Goal: Transaction & Acquisition: Purchase product/service

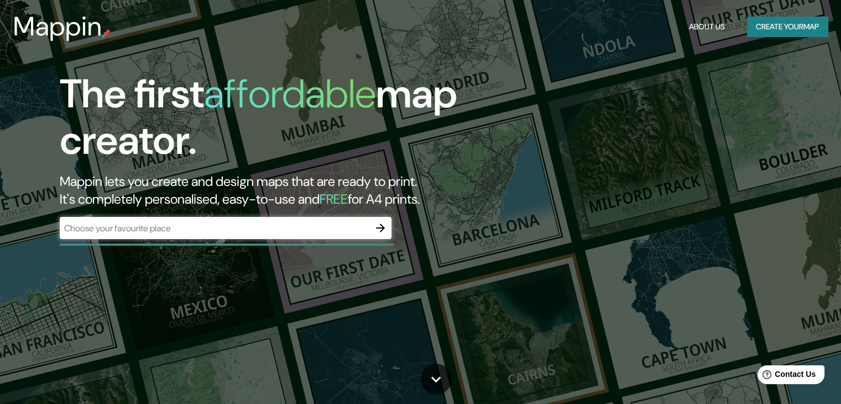
click at [150, 220] on div "​" at bounding box center [226, 228] width 332 height 22
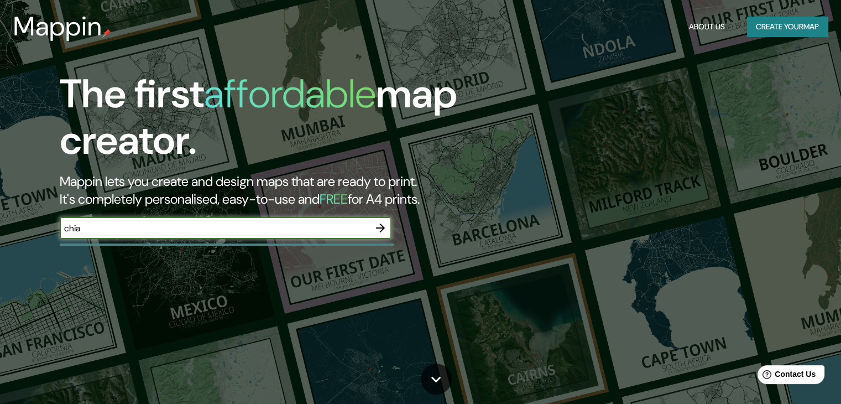
type input "chia"
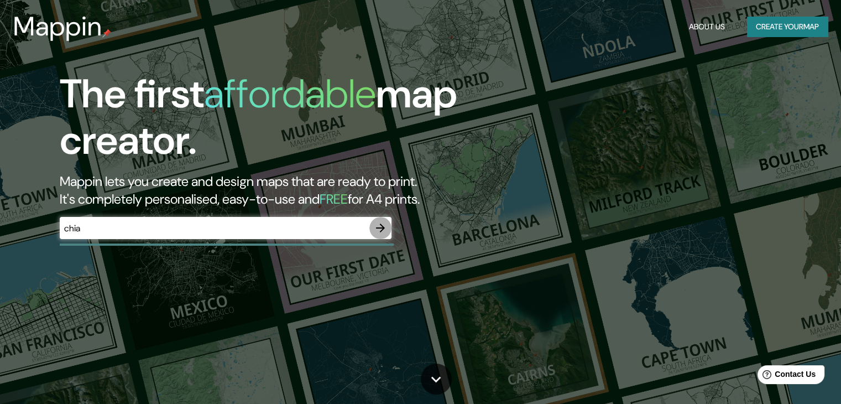
click at [385, 230] on icon "button" at bounding box center [380, 227] width 13 height 13
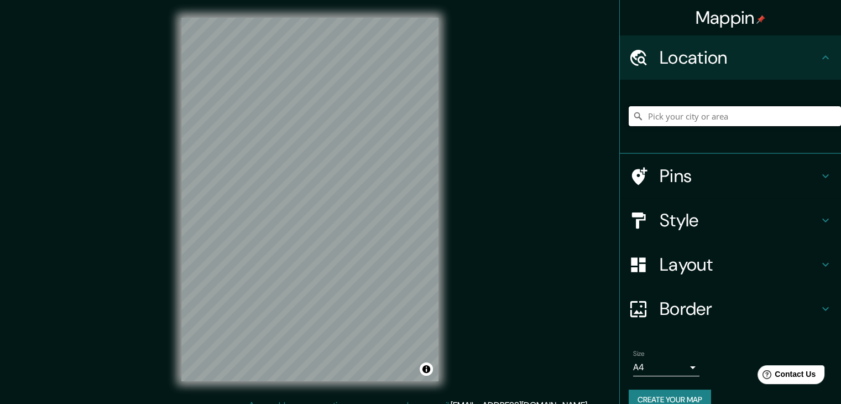
click at [725, 122] on input "Pick your city or area" at bounding box center [734, 116] width 212 height 20
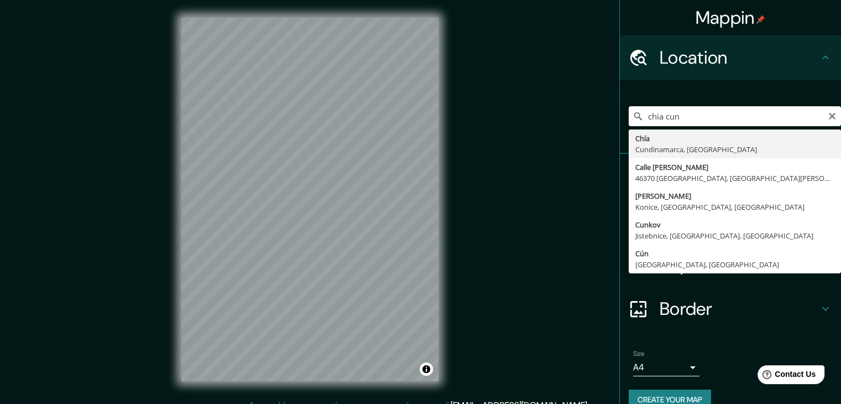
type input "Chía, [GEOGRAPHIC_DATA], [GEOGRAPHIC_DATA]"
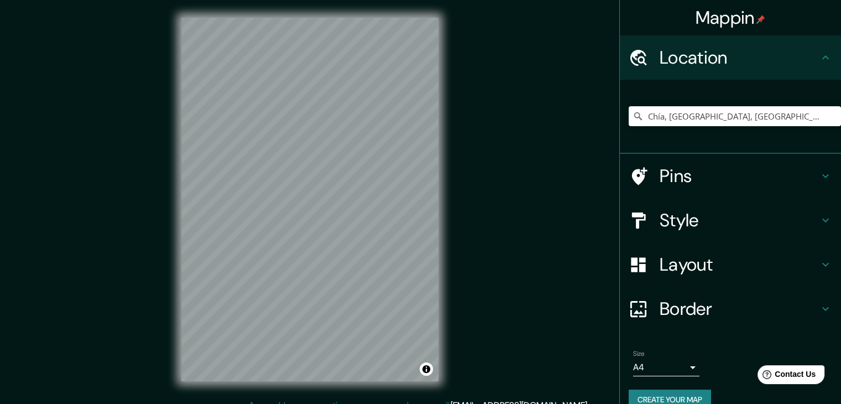
click at [692, 214] on h4 "Style" at bounding box center [738, 220] width 159 height 22
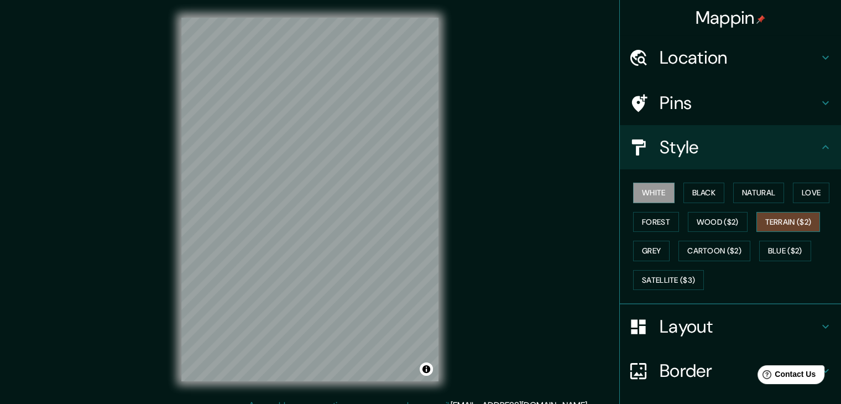
click at [767, 214] on button "Terrain ($2)" at bounding box center [788, 222] width 64 height 20
click at [688, 250] on button "Cartoon ($2)" at bounding box center [714, 250] width 72 height 20
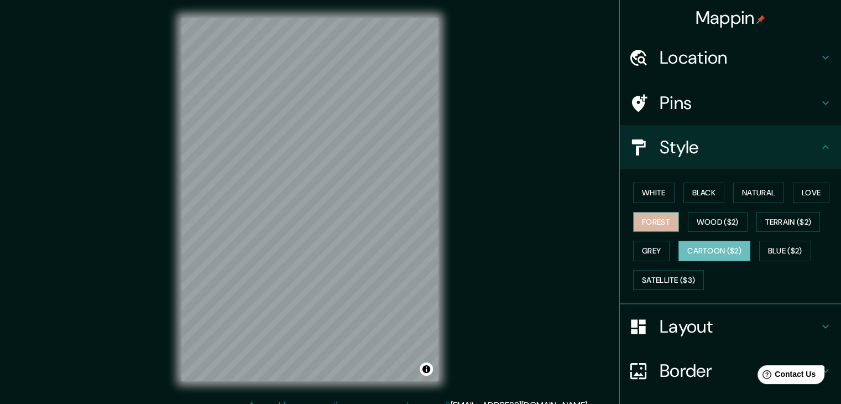
click at [634, 222] on button "Forest" at bounding box center [656, 222] width 46 height 20
click at [638, 248] on button "Grey" at bounding box center [651, 250] width 36 height 20
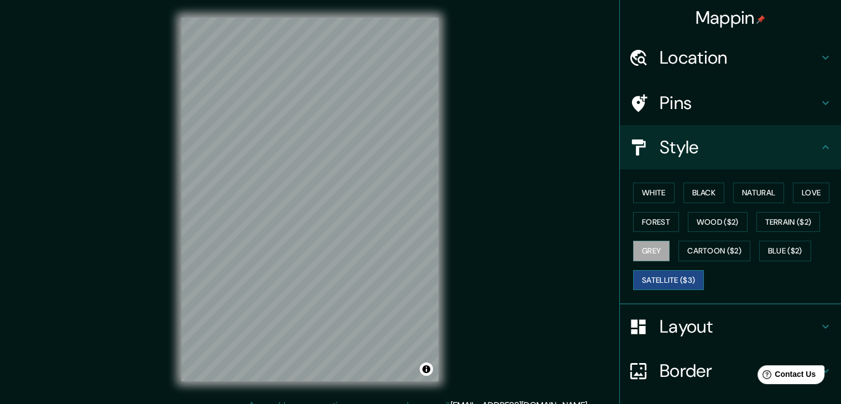
click at [674, 274] on button "Satellite ($3)" at bounding box center [668, 280] width 71 height 20
click at [794, 247] on button "Blue ($2)" at bounding box center [785, 250] width 52 height 20
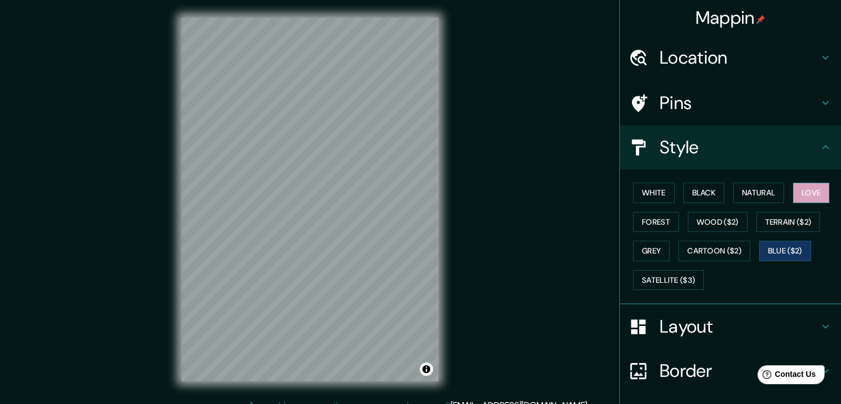
click at [819, 190] on button "Love" at bounding box center [811, 192] width 36 height 20
click at [740, 200] on button "Natural" at bounding box center [758, 192] width 51 height 20
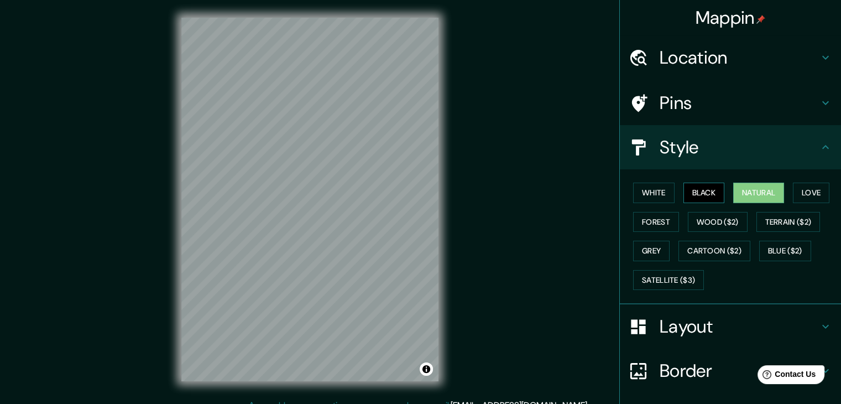
click at [699, 200] on button "Black" at bounding box center [703, 192] width 41 height 20
click at [649, 202] on div "White Black Natural Love Forest Wood ($2) Terrain ($2) Grey Cartoon ($2) Blue (…" at bounding box center [734, 236] width 212 height 116
click at [652, 193] on button "White" at bounding box center [653, 192] width 41 height 20
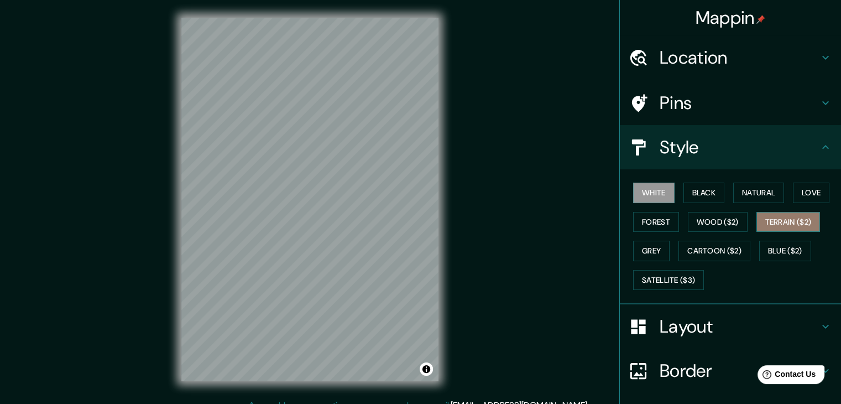
click at [783, 217] on button "Terrain ($2)" at bounding box center [788, 222] width 64 height 20
click at [659, 247] on button "Grey" at bounding box center [651, 250] width 36 height 20
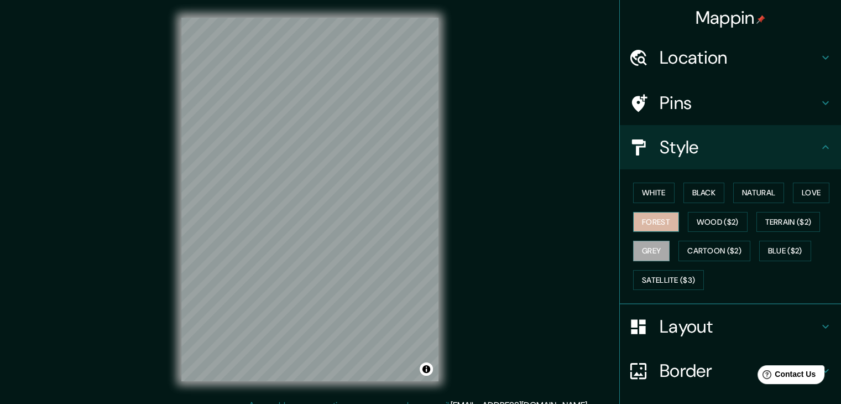
click at [656, 219] on button "Forest" at bounding box center [656, 222] width 46 height 20
click at [675, 363] on h4 "Border" at bounding box center [738, 370] width 159 height 22
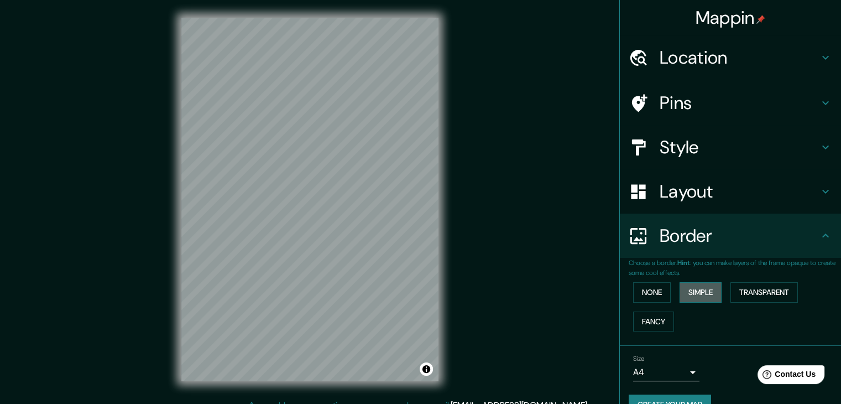
click at [687, 289] on button "Simple" at bounding box center [700, 292] width 42 height 20
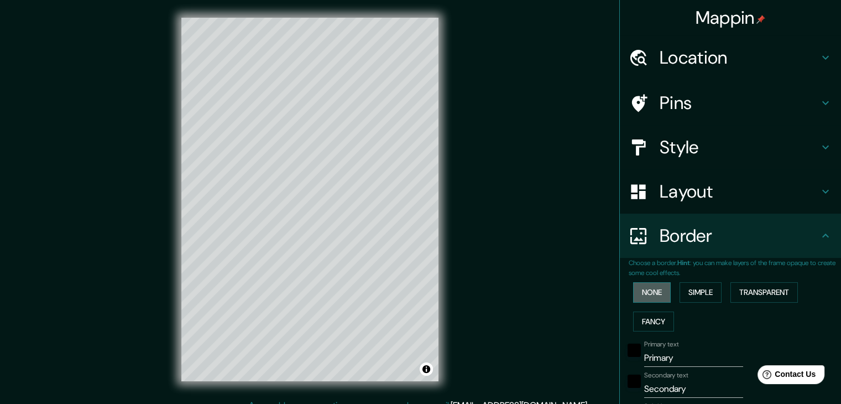
click at [652, 290] on button "None" at bounding box center [652, 292] width 38 height 20
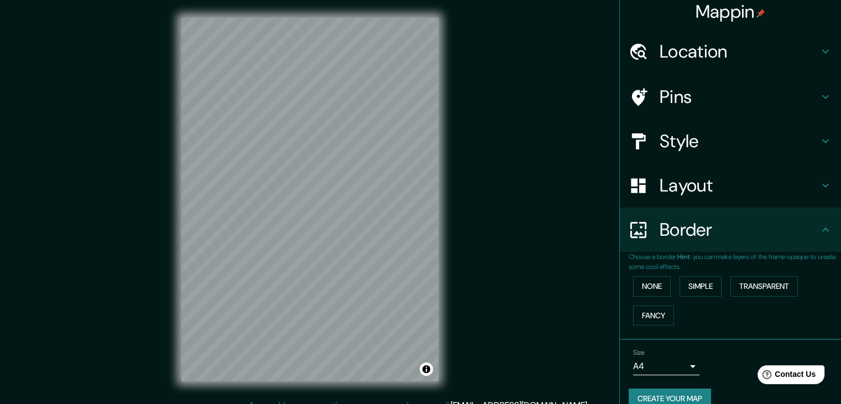
scroll to position [23, 0]
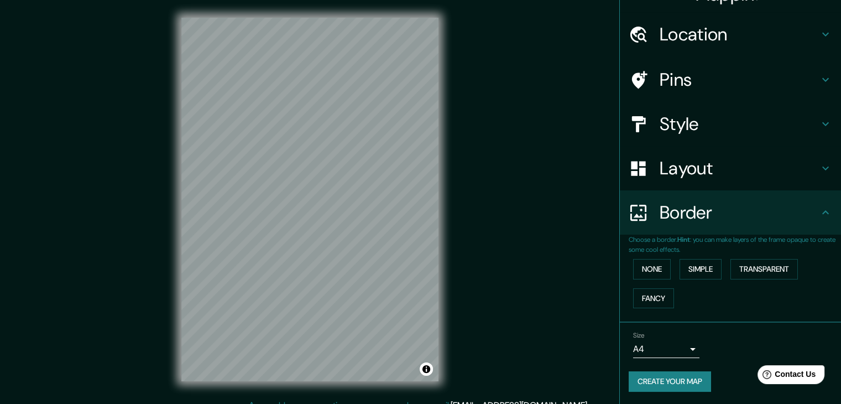
click at [721, 150] on div "Layout" at bounding box center [730, 168] width 221 height 44
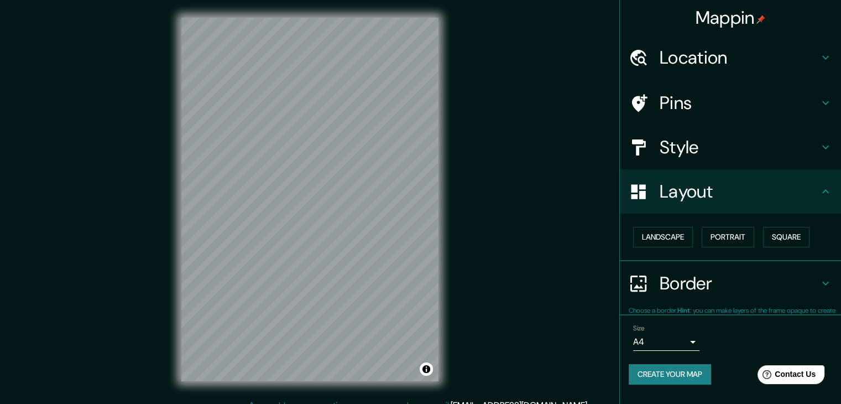
scroll to position [0, 0]
click at [712, 151] on h4 "Style" at bounding box center [738, 147] width 159 height 22
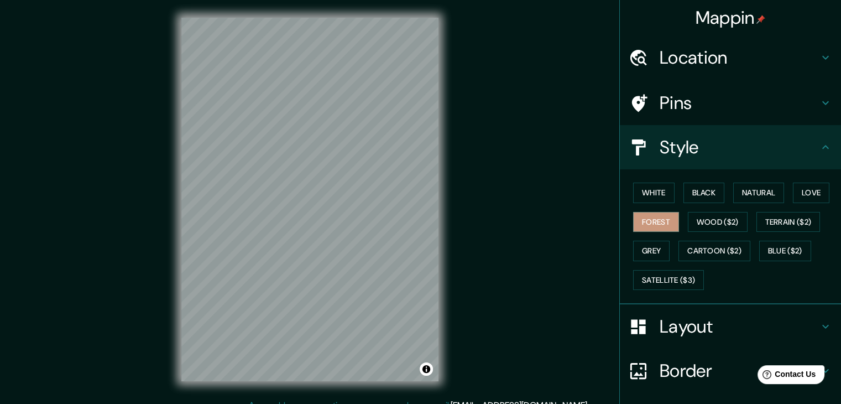
click at [672, 325] on h4 "Layout" at bounding box center [738, 326] width 159 height 22
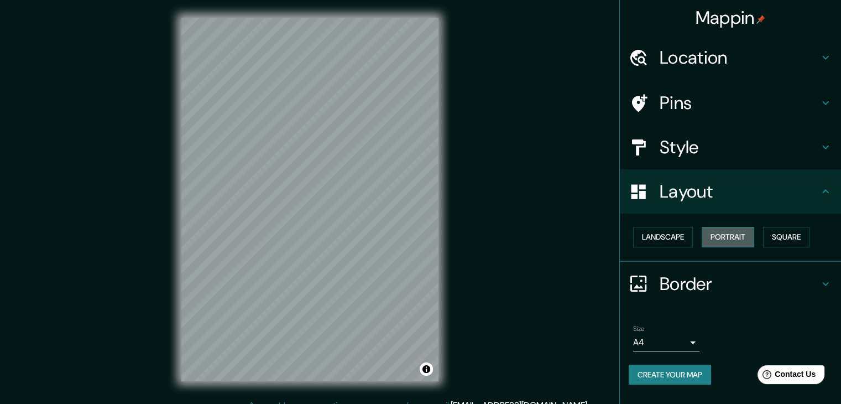
click at [724, 234] on button "Portrait" at bounding box center [727, 237] width 53 height 20
click at [688, 237] on button "Landscape" at bounding box center [663, 237] width 60 height 20
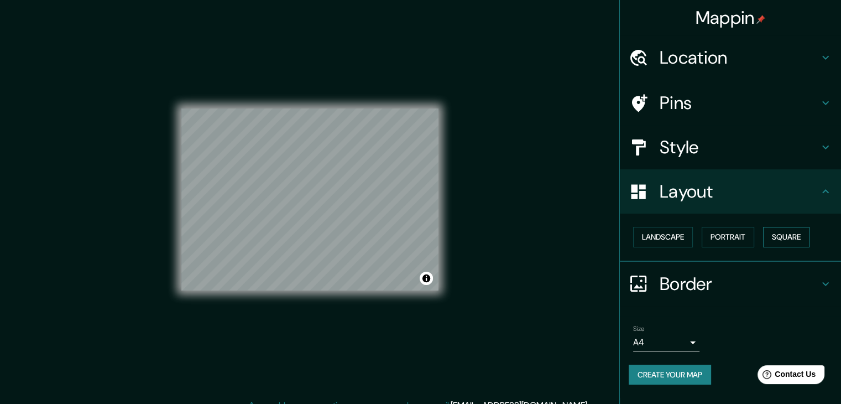
click at [780, 234] on button "Square" at bounding box center [786, 237] width 46 height 20
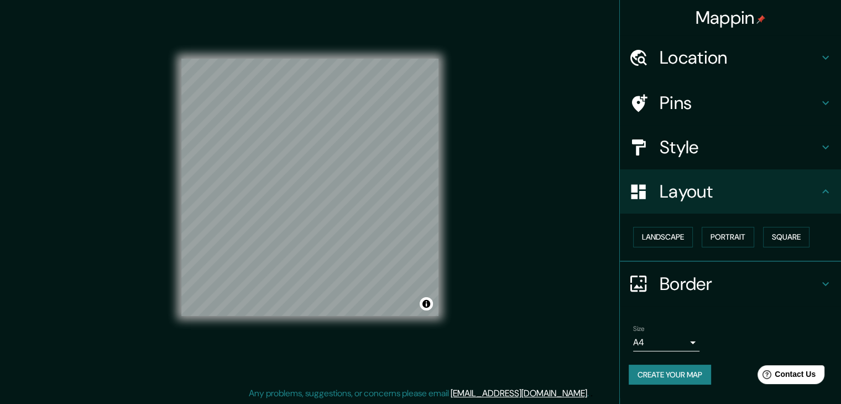
scroll to position [13, 0]
click at [721, 95] on h4 "Pins" at bounding box center [738, 103] width 159 height 22
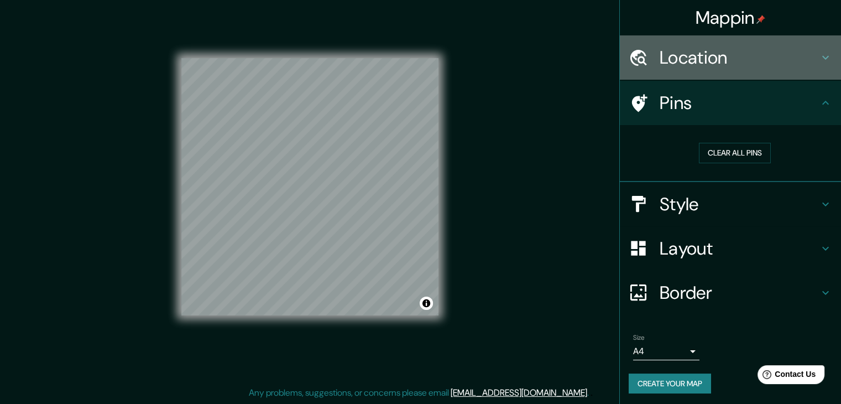
click at [704, 71] on div "Location" at bounding box center [730, 57] width 221 height 44
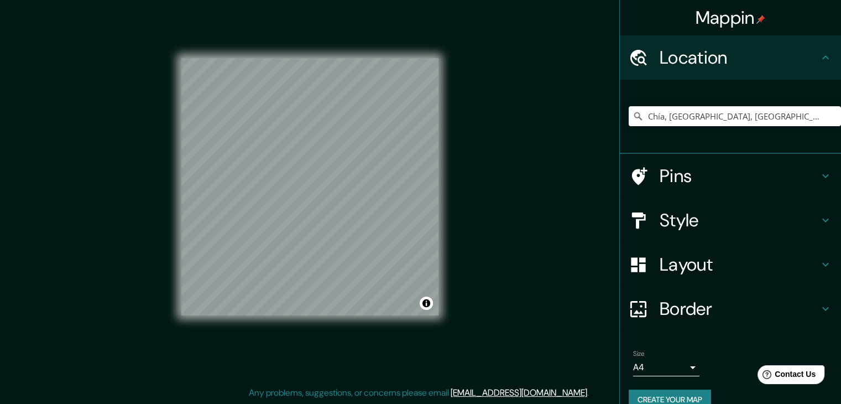
click at [704, 224] on h4 "Style" at bounding box center [738, 220] width 159 height 22
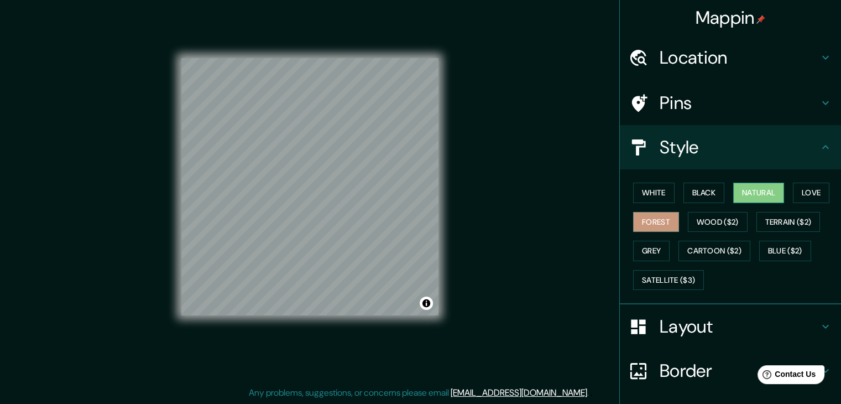
click at [764, 188] on button "Natural" at bounding box center [758, 192] width 51 height 20
click at [695, 233] on div "White Black Natural Love Forest Wood ($2) Terrain ($2) Grey Cartoon ($2) Blue (…" at bounding box center [734, 236] width 212 height 116
click at [641, 249] on button "Grey" at bounding box center [651, 250] width 36 height 20
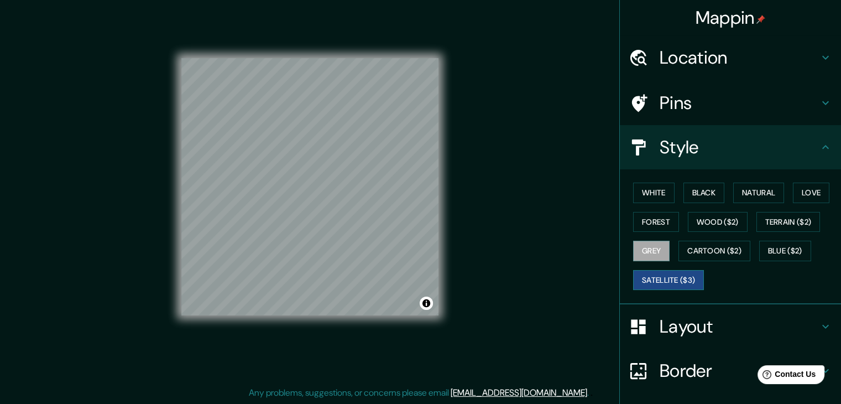
click at [675, 271] on button "Satellite ($3)" at bounding box center [668, 280] width 71 height 20
click at [775, 248] on button "Blue ($2)" at bounding box center [785, 250] width 52 height 20
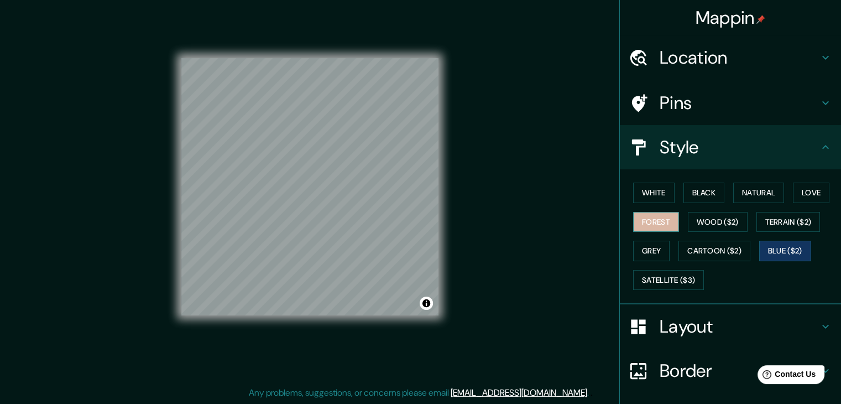
click at [664, 224] on button "Forest" at bounding box center [656, 222] width 46 height 20
click at [709, 224] on button "Wood ($2)" at bounding box center [718, 222] width 60 height 20
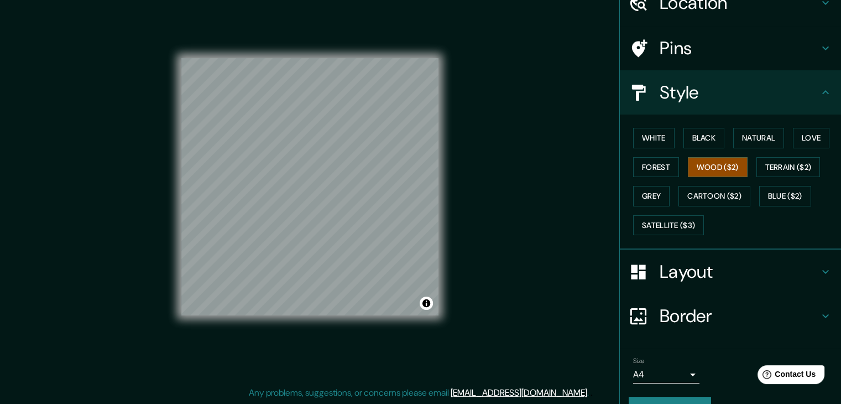
scroll to position [80, 0]
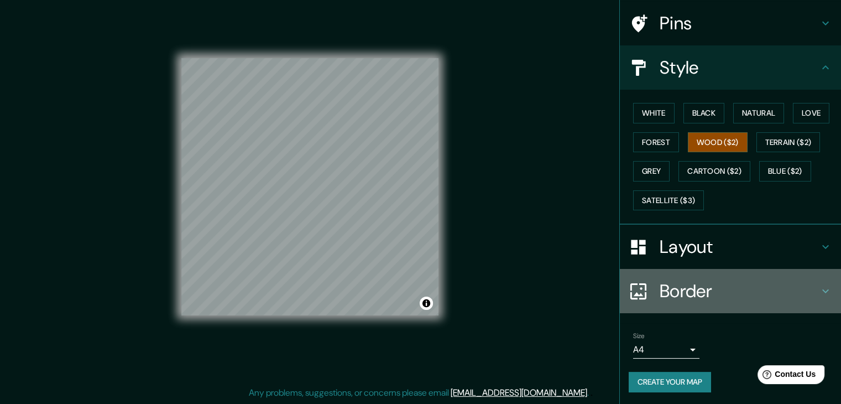
click at [685, 291] on h4 "Border" at bounding box center [738, 291] width 159 height 22
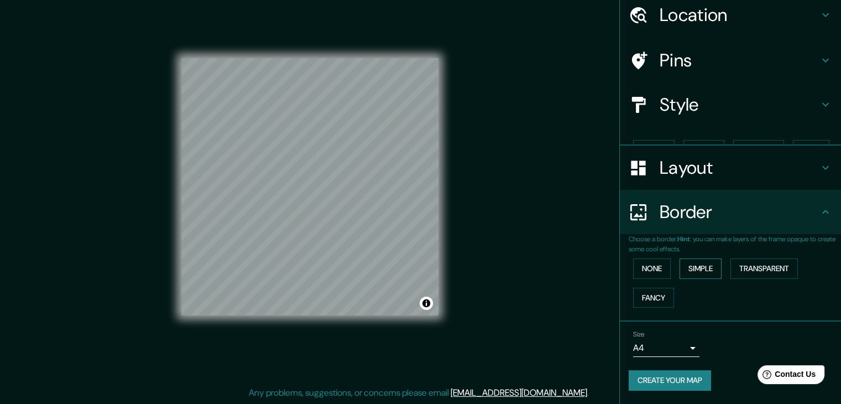
scroll to position [23, 0]
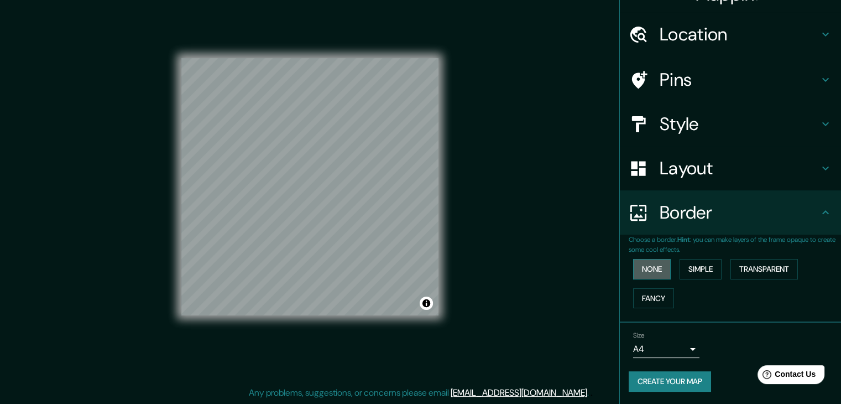
click at [652, 266] on button "None" at bounding box center [652, 269] width 38 height 20
click at [767, 168] on h4 "Layout" at bounding box center [738, 168] width 159 height 22
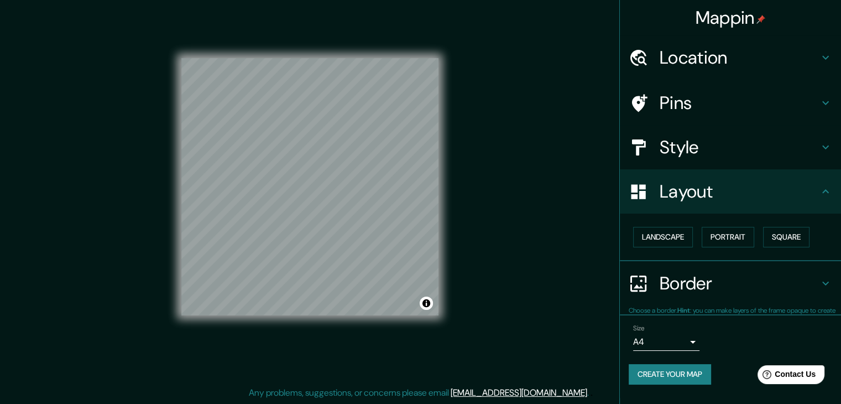
scroll to position [0, 0]
click at [747, 239] on button "Portrait" at bounding box center [727, 237] width 53 height 20
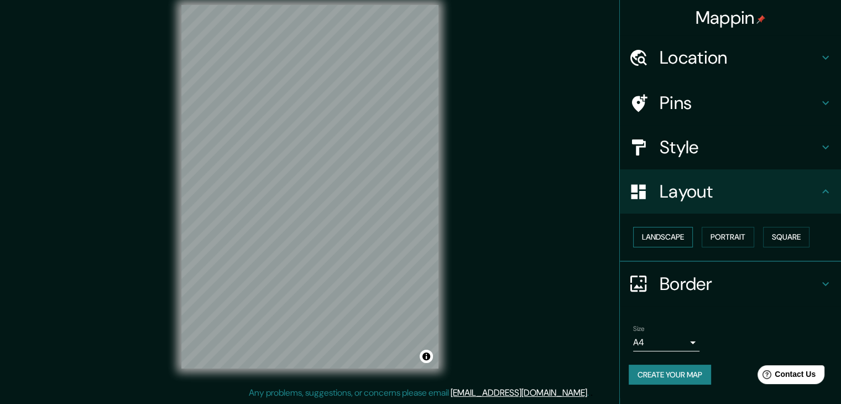
click at [646, 234] on button "Landscape" at bounding box center [663, 237] width 60 height 20
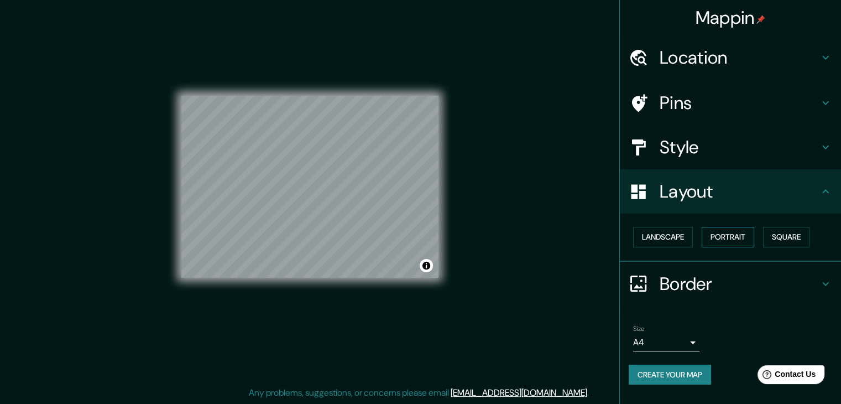
click at [725, 230] on button "Portrait" at bounding box center [727, 237] width 53 height 20
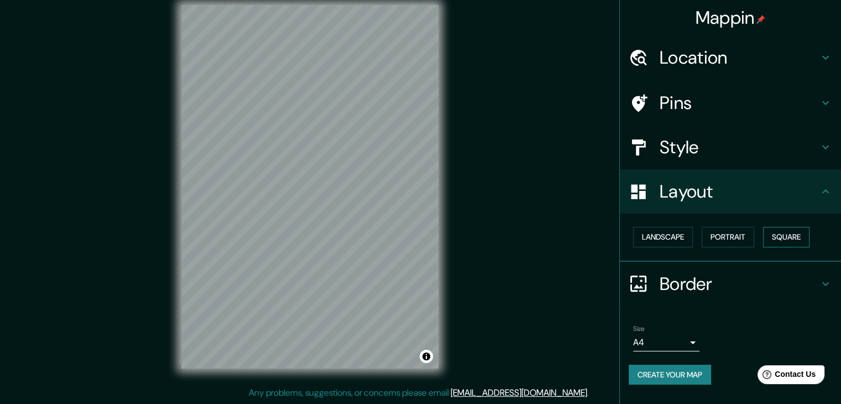
click at [791, 233] on button "Square" at bounding box center [786, 237] width 46 height 20
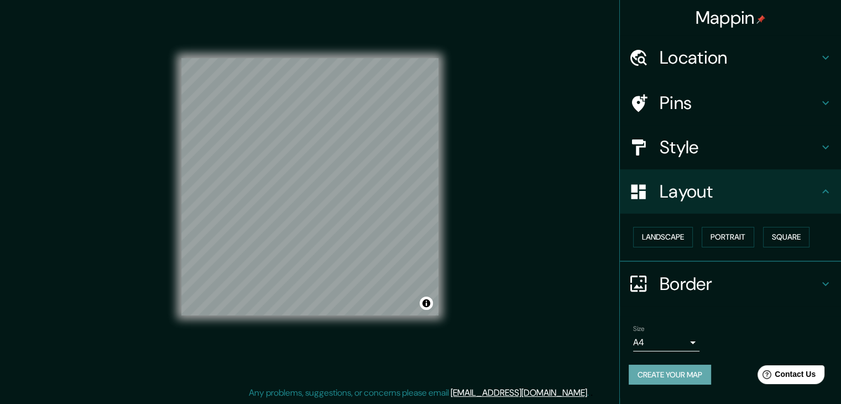
click at [683, 370] on button "Create your map" at bounding box center [669, 374] width 82 height 20
click at [677, 374] on button "Create your map" at bounding box center [669, 374] width 82 height 20
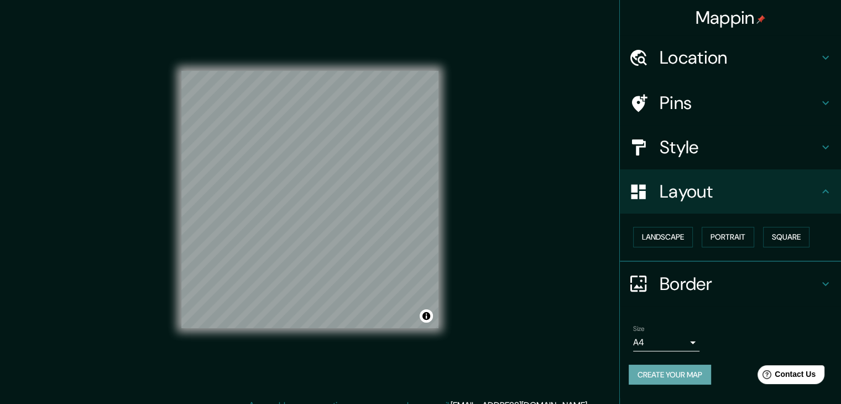
click at [667, 370] on button "Create your map" at bounding box center [669, 374] width 82 height 20
click at [685, 232] on button "Landscape" at bounding box center [663, 237] width 60 height 20
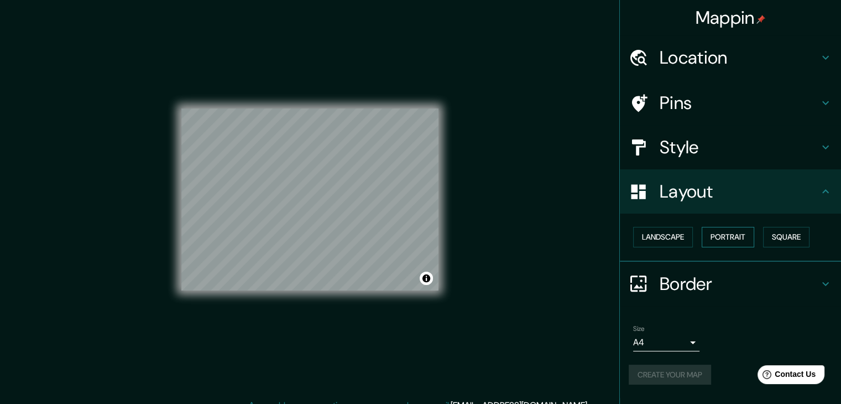
click at [715, 235] on button "Portrait" at bounding box center [727, 237] width 53 height 20
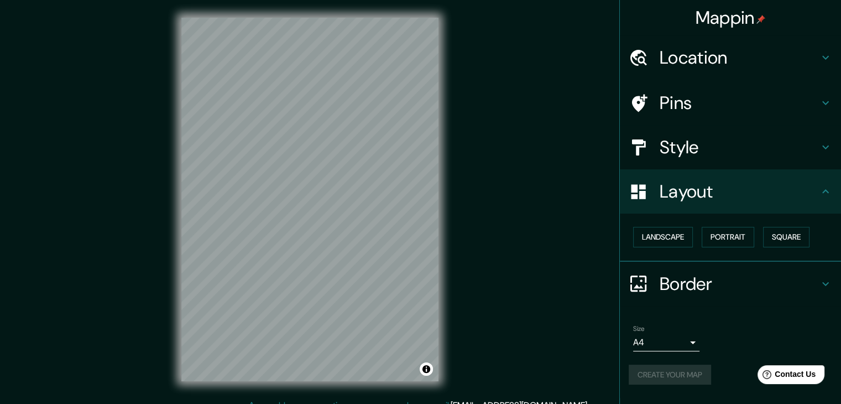
click at [666, 372] on div "Create your map" at bounding box center [729, 374] width 203 height 20
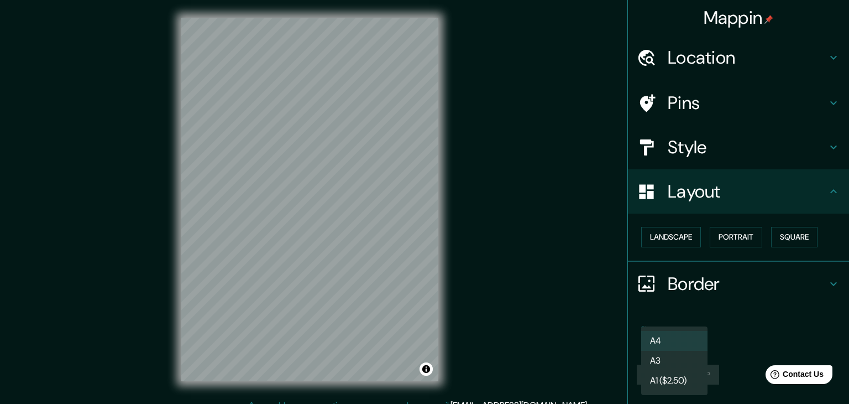
click at [692, 337] on body "Mappin Location [GEOGRAPHIC_DATA], [GEOGRAPHIC_DATA], [GEOGRAPHIC_DATA] Pins St…" at bounding box center [424, 202] width 849 height 404
click at [696, 334] on li "A4" at bounding box center [674, 341] width 66 height 20
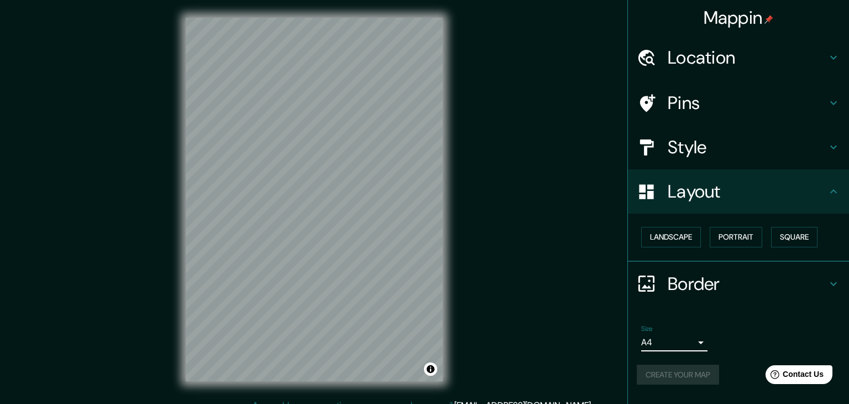
click at [689, 338] on body "Mappin Location [GEOGRAPHIC_DATA], [GEOGRAPHIC_DATA], [GEOGRAPHIC_DATA] Pins St…" at bounding box center [424, 202] width 849 height 404
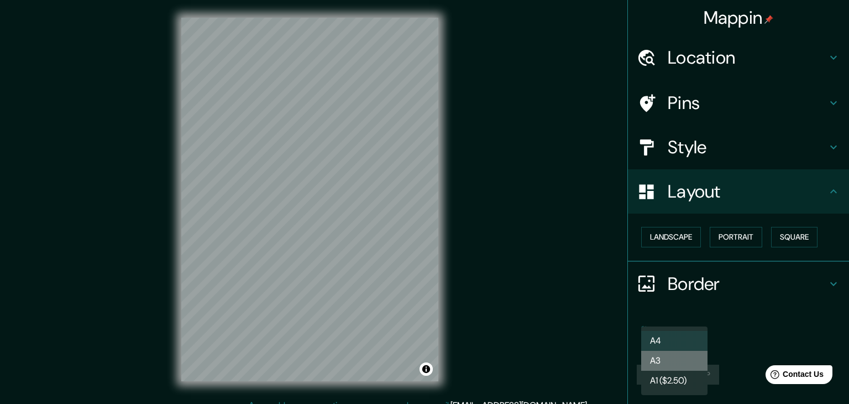
click at [670, 359] on li "A3" at bounding box center [674, 360] width 66 height 20
type input "a4"
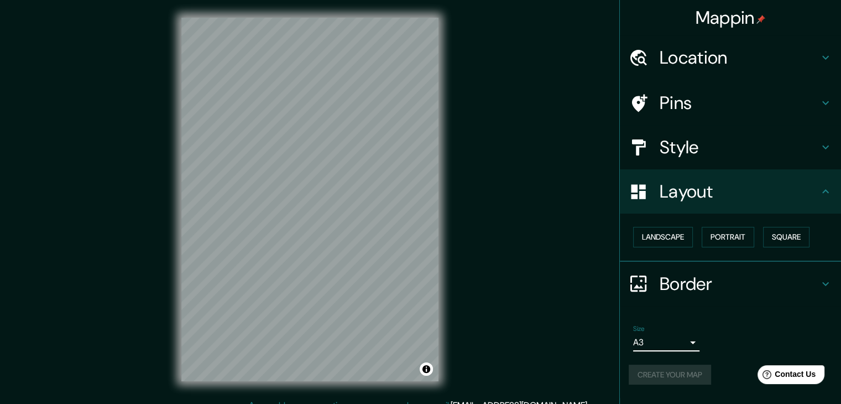
click at [683, 379] on div "Create your map" at bounding box center [729, 374] width 203 height 20
drag, startPoint x: 840, startPoint y: 267, endPoint x: 845, endPoint y: 305, distance: 38.0
click at [841, 305] on html "Mappin Location [GEOGRAPHIC_DATA], [GEOGRAPHIC_DATA], [GEOGRAPHIC_DATA] Pins St…" at bounding box center [420, 202] width 841 height 404
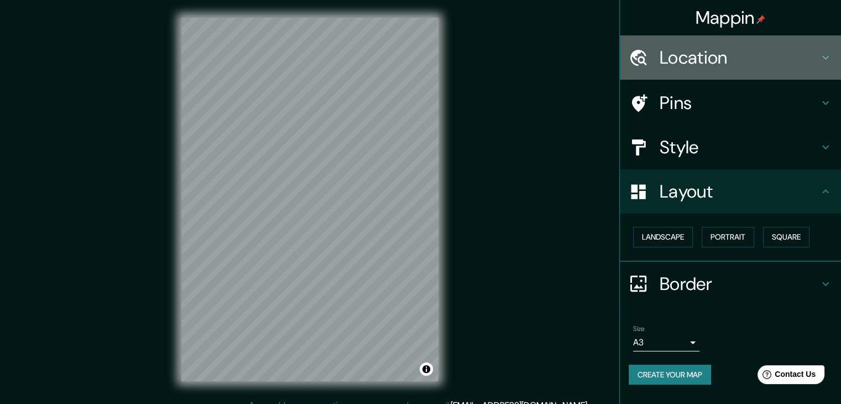
click at [796, 51] on h4 "Location" at bounding box center [738, 57] width 159 height 22
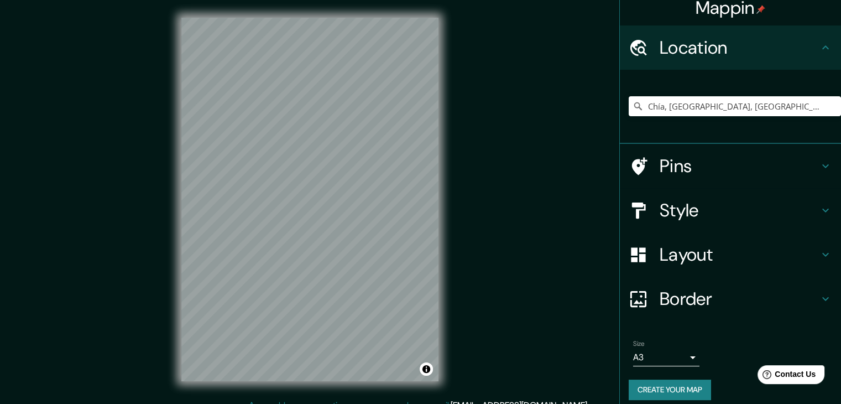
scroll to position [19, 0]
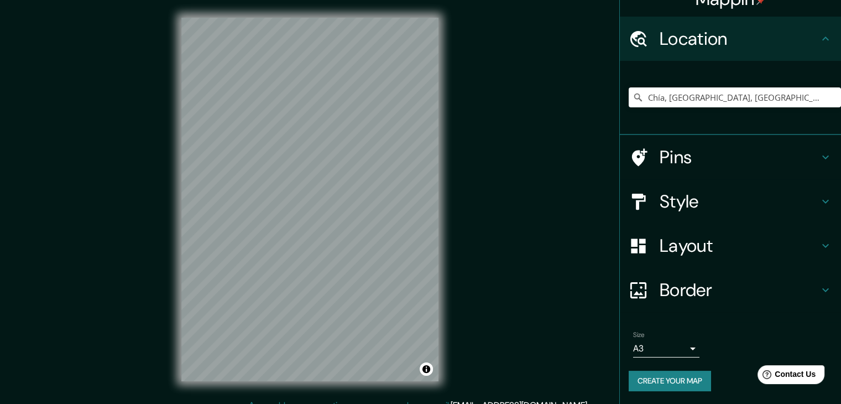
click at [691, 379] on button "Create your map" at bounding box center [669, 380] width 82 height 20
drag, startPoint x: 774, startPoint y: 95, endPoint x: 547, endPoint y: 102, distance: 227.8
click at [556, 112] on div "Mappin Location [GEOGRAPHIC_DATA], [GEOGRAPHIC_DATA], [GEOGRAPHIC_DATA] Pins St…" at bounding box center [420, 208] width 841 height 416
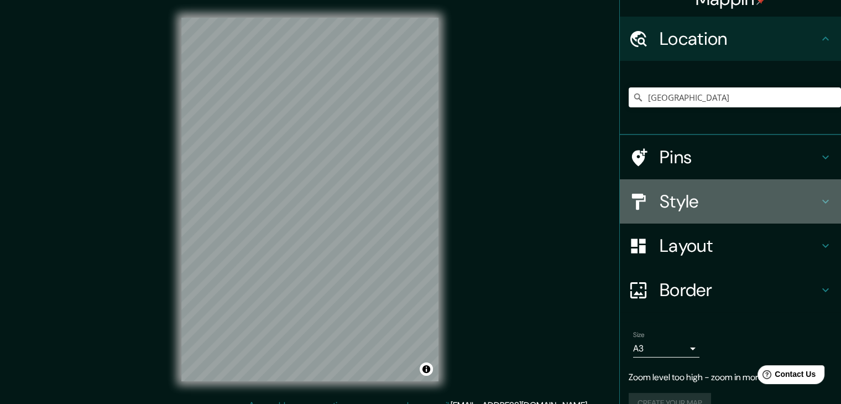
click at [732, 206] on h4 "Style" at bounding box center [738, 201] width 159 height 22
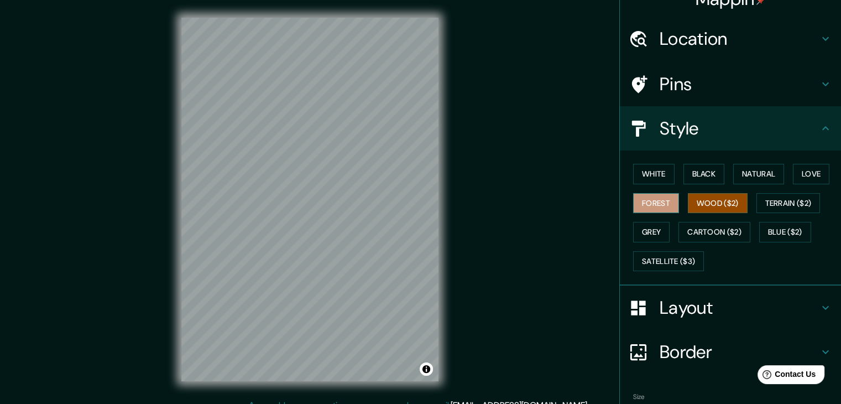
click at [643, 200] on button "Forest" at bounding box center [656, 203] width 46 height 20
click at [769, 201] on button "Terrain ($2)" at bounding box center [788, 203] width 64 height 20
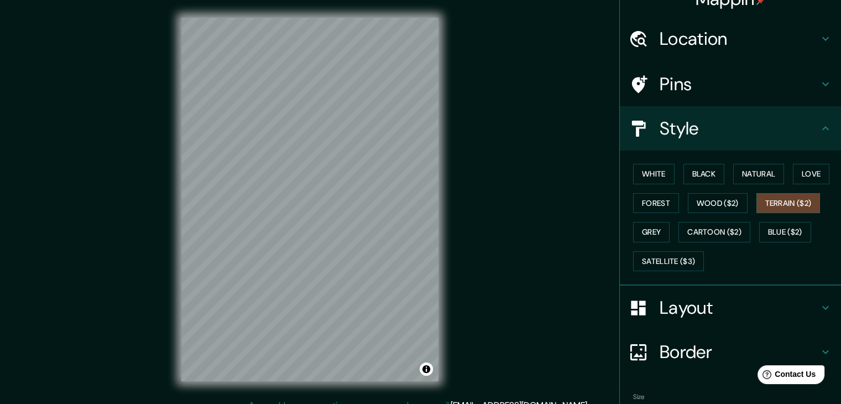
click at [620, 195] on div "White Black Natural Love Forest Wood ($2) Terrain ($2) Grey Cartoon ($2) Blue (…" at bounding box center [730, 217] width 221 height 135
click at [688, 198] on button "Wood ($2)" at bounding box center [718, 203] width 60 height 20
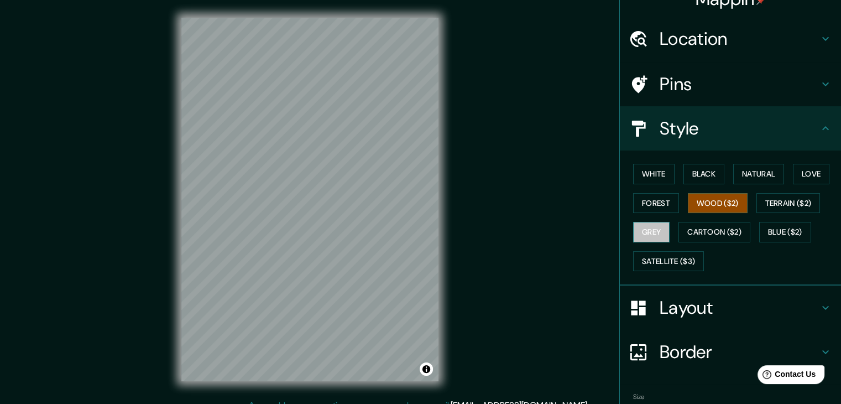
click at [653, 226] on button "Grey" at bounding box center [651, 232] width 36 height 20
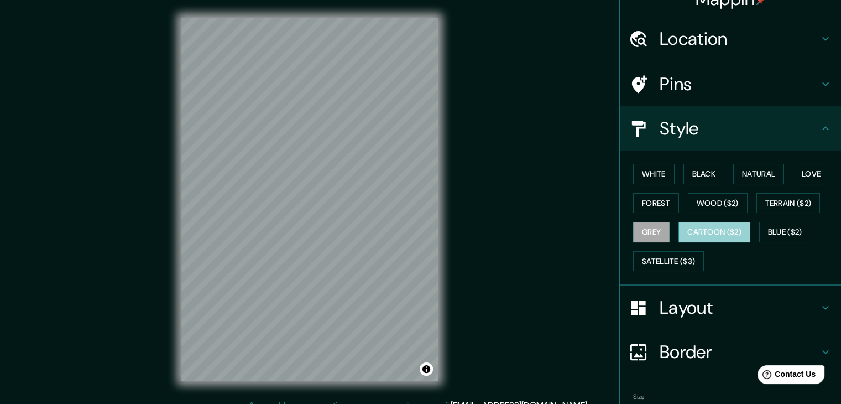
click at [703, 229] on button "Cartoon ($2)" at bounding box center [714, 232] width 72 height 20
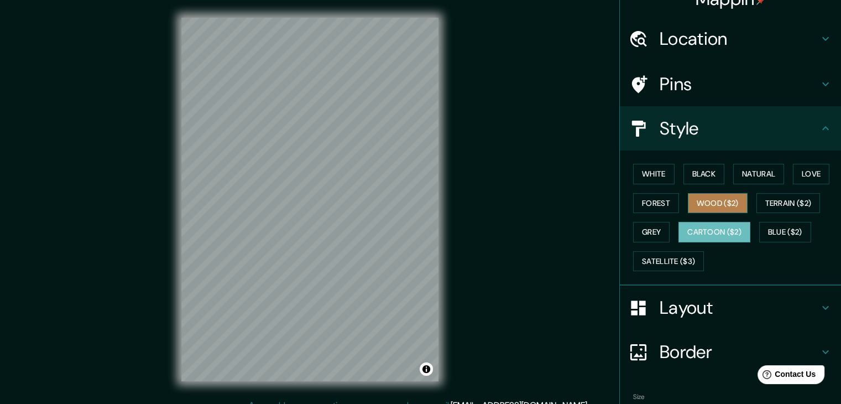
click at [705, 204] on button "Wood ($2)" at bounding box center [718, 203] width 60 height 20
click at [746, 313] on h4 "Layout" at bounding box center [738, 307] width 159 height 22
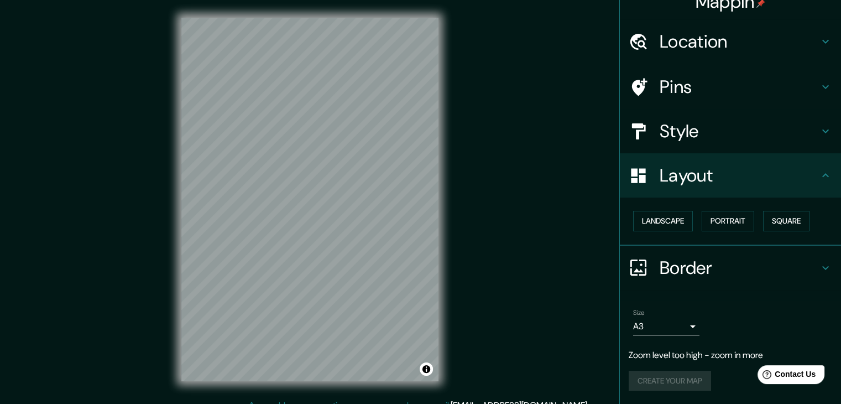
scroll to position [15, 0]
click at [670, 223] on button "Landscape" at bounding box center [663, 221] width 60 height 20
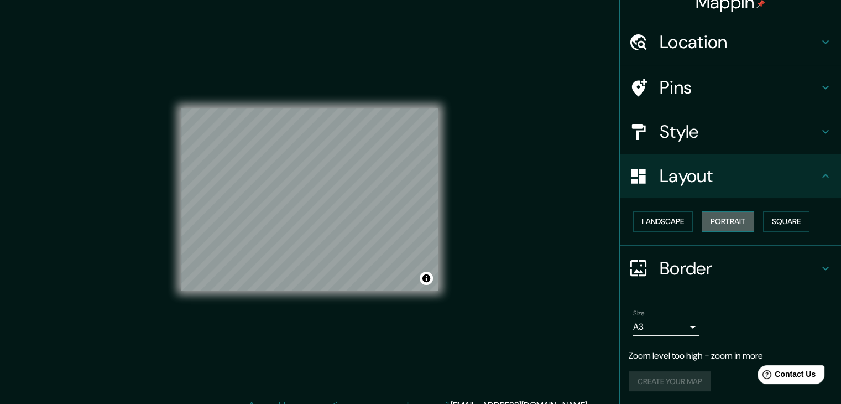
click at [708, 223] on button "Portrait" at bounding box center [727, 221] width 53 height 20
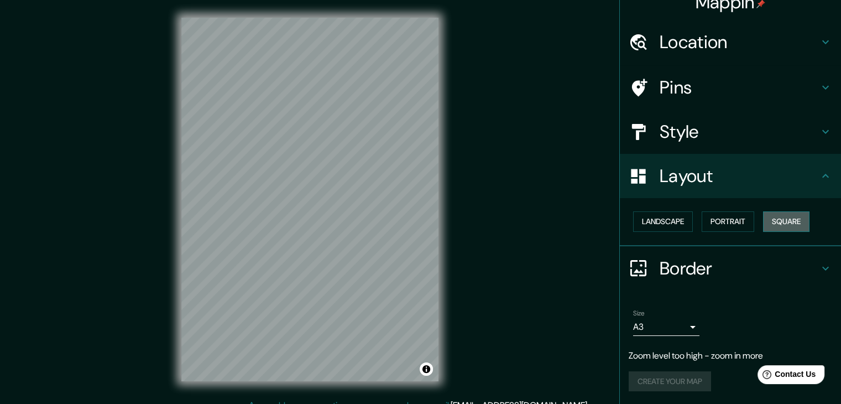
click at [792, 227] on button "Square" at bounding box center [786, 221] width 46 height 20
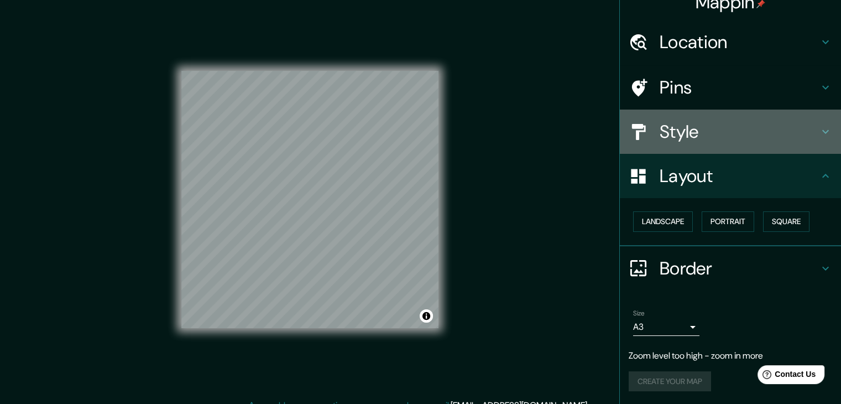
click at [716, 137] on h4 "Style" at bounding box center [738, 131] width 159 height 22
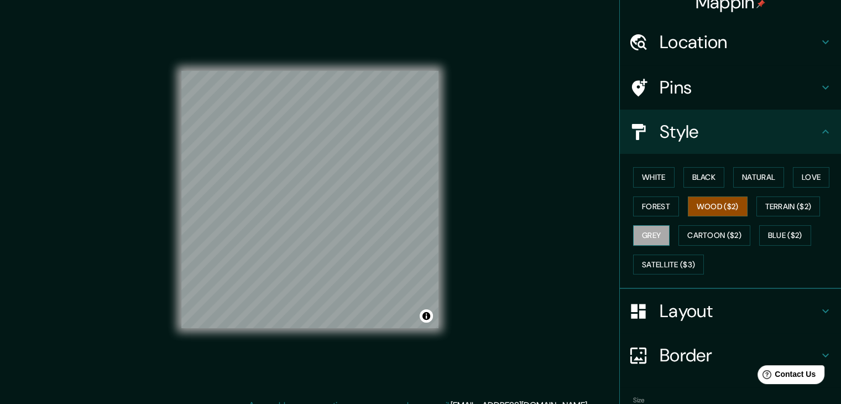
click at [650, 232] on button "Grey" at bounding box center [651, 235] width 36 height 20
click at [684, 259] on button "Satellite ($3)" at bounding box center [668, 264] width 71 height 20
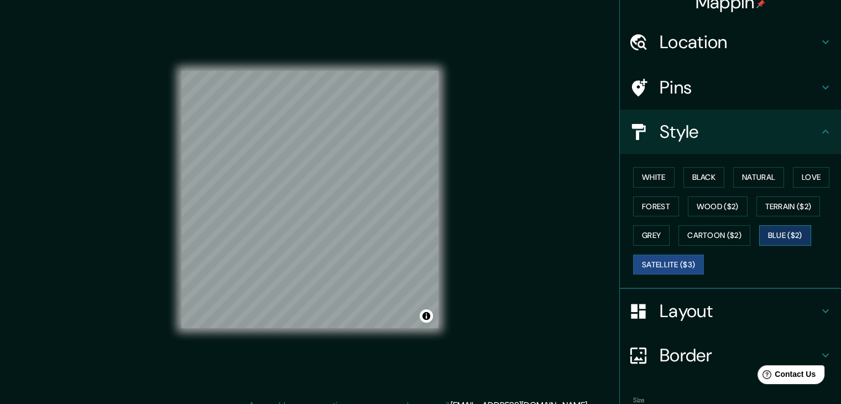
click at [788, 235] on button "Blue ($2)" at bounding box center [785, 235] width 52 height 20
click at [787, 209] on button "Terrain ($2)" at bounding box center [788, 206] width 64 height 20
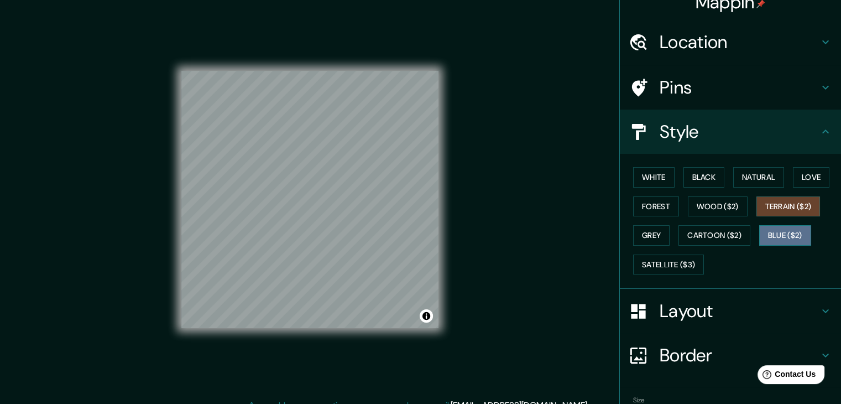
click at [785, 237] on button "Blue ($2)" at bounding box center [785, 235] width 52 height 20
click at [749, 57] on div "Location" at bounding box center [730, 42] width 221 height 44
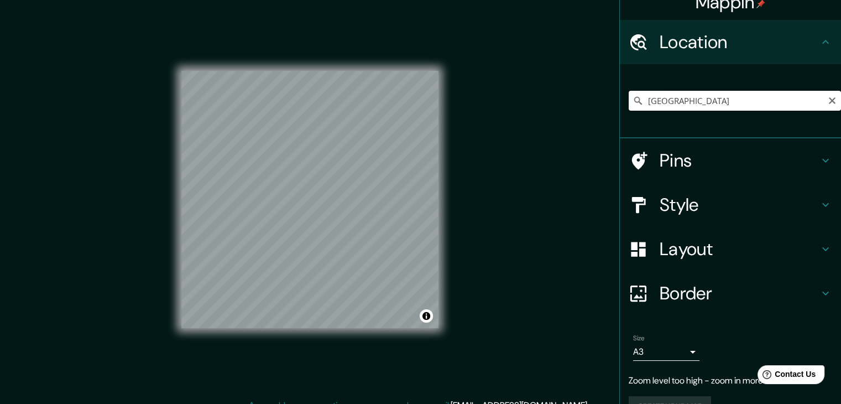
click at [717, 92] on input "[GEOGRAPHIC_DATA]" at bounding box center [734, 101] width 212 height 20
click at [719, 92] on input "[GEOGRAPHIC_DATA]" at bounding box center [734, 101] width 212 height 20
click at [723, 196] on h4 "Style" at bounding box center [738, 204] width 159 height 22
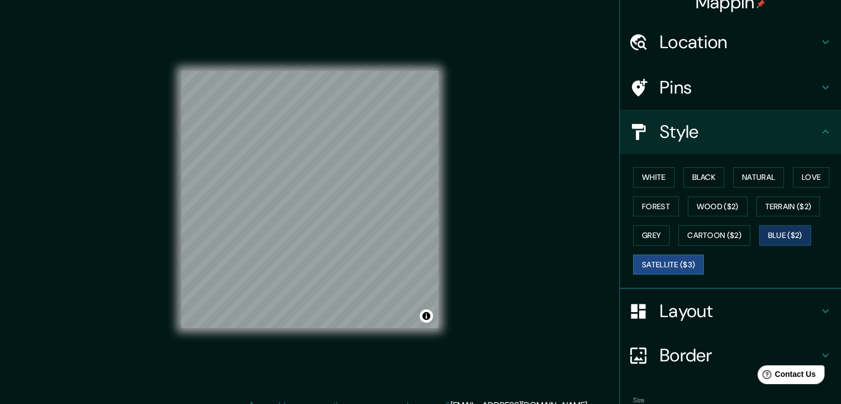
click at [680, 264] on button "Satellite ($3)" at bounding box center [668, 264] width 71 height 20
click at [700, 206] on button "Wood ($2)" at bounding box center [718, 206] width 60 height 20
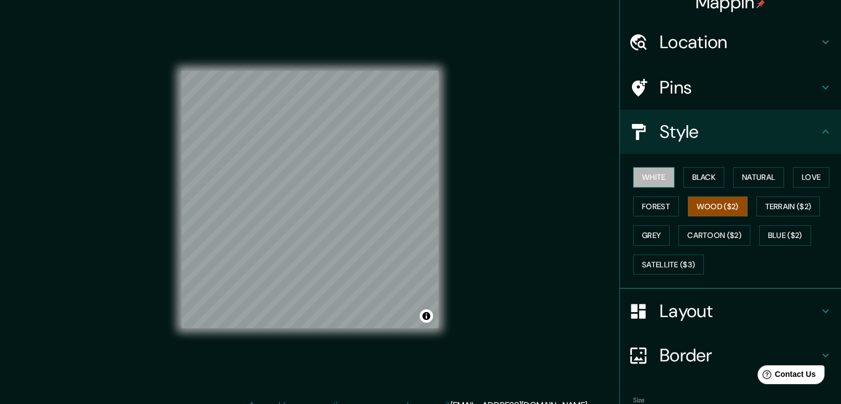
click at [659, 177] on button "White" at bounding box center [653, 177] width 41 height 20
click at [705, 169] on button "Black" at bounding box center [703, 177] width 41 height 20
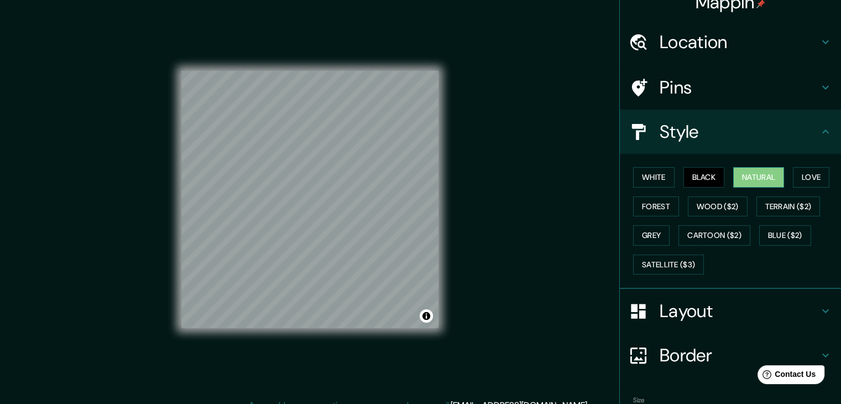
click at [761, 176] on button "Natural" at bounding box center [758, 177] width 51 height 20
click at [826, 177] on div "White Black Natural Love Forest Wood ($2) Terrain ($2) Grey Cartoon ($2) Blue (…" at bounding box center [734, 221] width 212 height 116
click at [815, 180] on button "Love" at bounding box center [811, 177] width 36 height 20
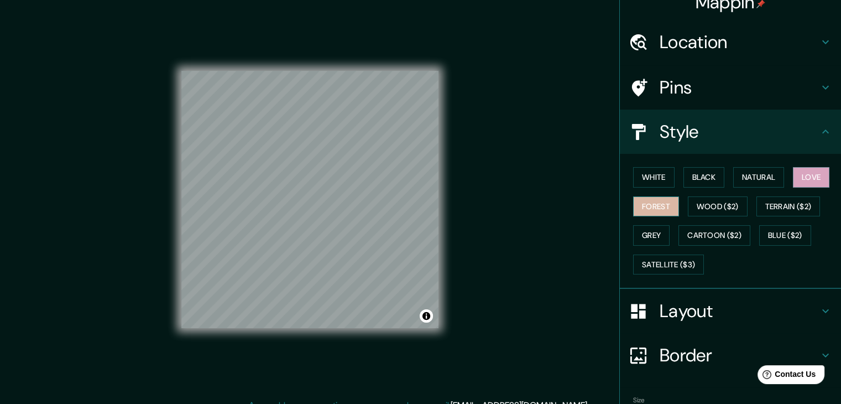
click at [643, 206] on button "Forest" at bounding box center [656, 206] width 46 height 20
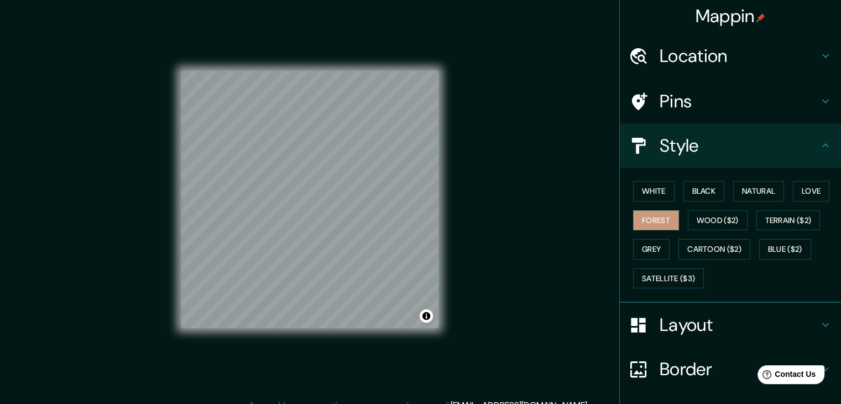
scroll to position [0, 0]
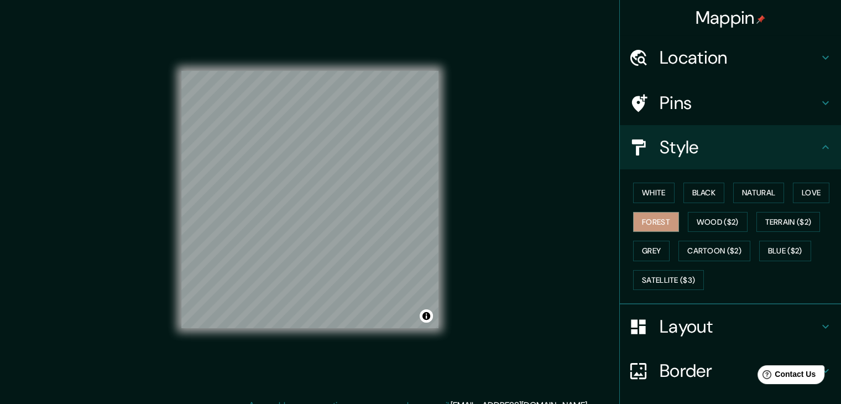
click at [730, 57] on h4 "Location" at bounding box center [738, 57] width 159 height 22
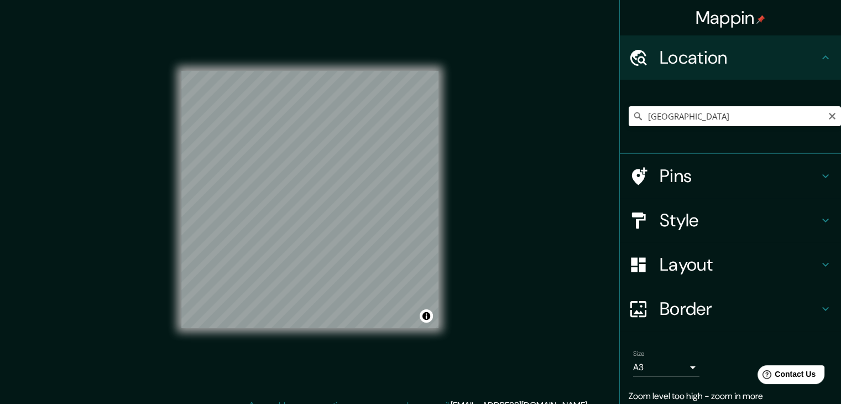
click at [696, 102] on div "[GEOGRAPHIC_DATA]" at bounding box center [734, 115] width 212 height 55
click at [695, 112] on input "[GEOGRAPHIC_DATA]" at bounding box center [734, 116] width 212 height 20
click at [695, 114] on input "[GEOGRAPHIC_DATA]" at bounding box center [734, 116] width 212 height 20
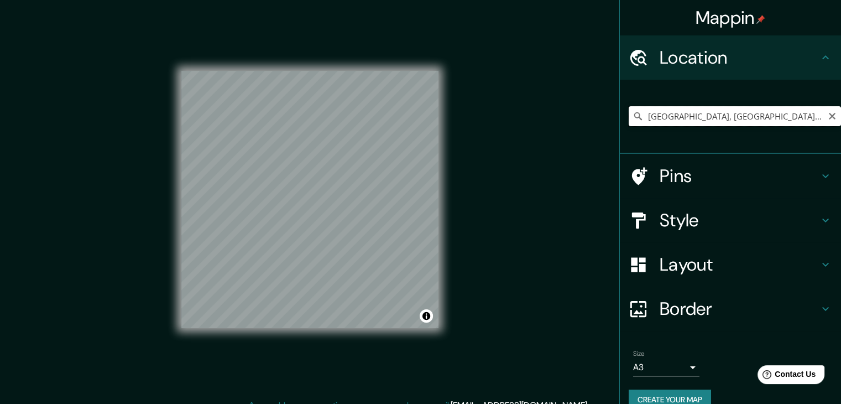
drag, startPoint x: 705, startPoint y: 116, endPoint x: 679, endPoint y: 116, distance: 26.0
click at [679, 116] on input "[GEOGRAPHIC_DATA], [GEOGRAPHIC_DATA], [GEOGRAPHIC_DATA]" at bounding box center [734, 116] width 212 height 20
drag, startPoint x: 768, startPoint y: 112, endPoint x: 679, endPoint y: 118, distance: 89.8
click at [679, 118] on input "[GEOGRAPHIC_DATA], [GEOGRAPHIC_DATA], [GEOGRAPHIC_DATA]" at bounding box center [734, 116] width 212 height 20
click at [736, 222] on h4 "Style" at bounding box center [738, 220] width 159 height 22
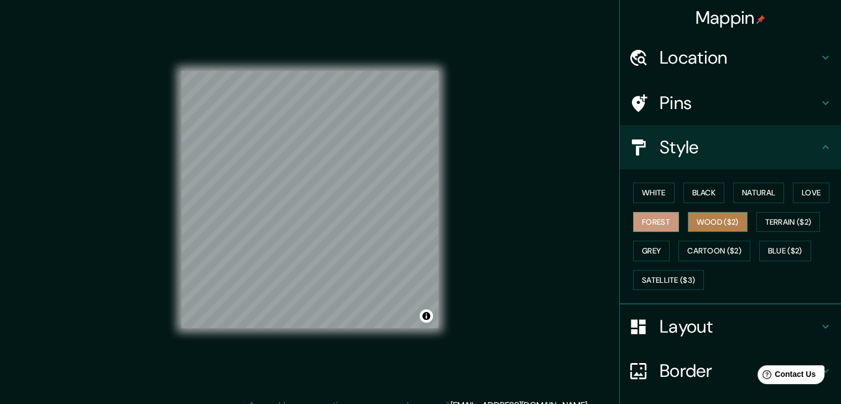
click at [699, 218] on button "Wood ($2)" at bounding box center [718, 222] width 60 height 20
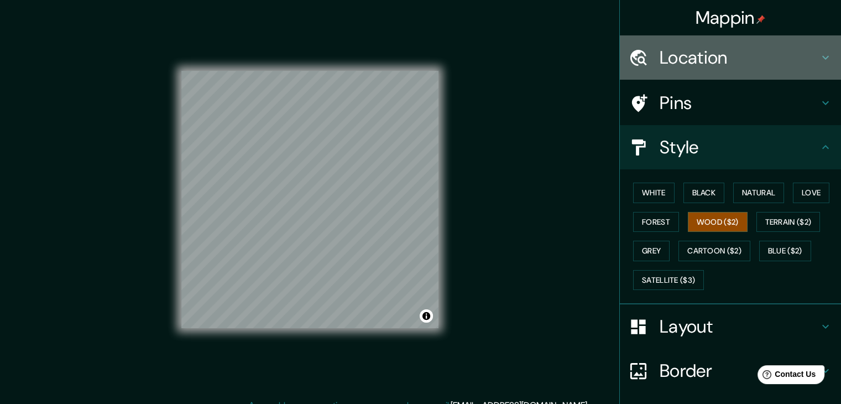
click at [764, 60] on h4 "Location" at bounding box center [738, 57] width 159 height 22
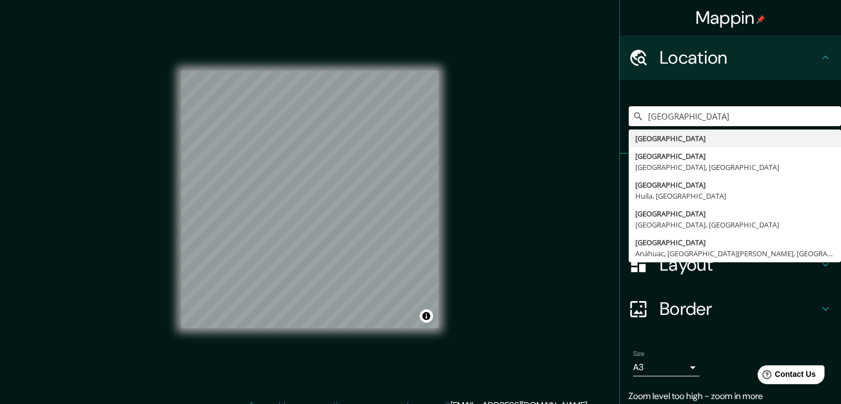
click at [419, 103] on div "Mappin Location [GEOGRAPHIC_DATA] [GEOGRAPHIC_DATA] [GEOGRAPHIC_DATA] [GEOGRAPH…" at bounding box center [420, 208] width 841 height 416
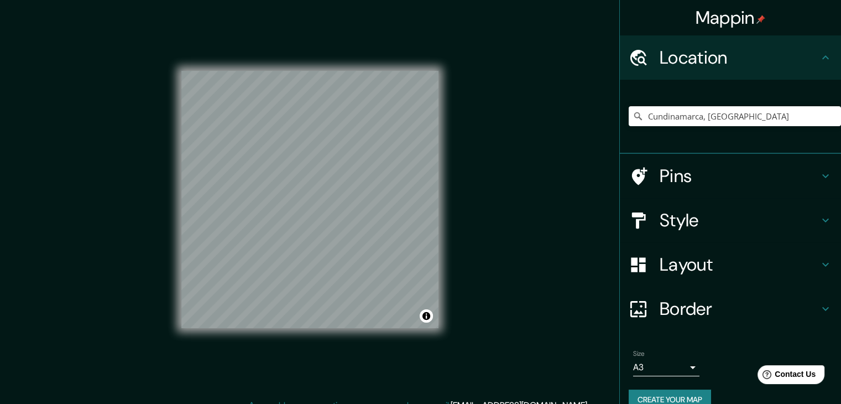
click at [343, 385] on div "© Mapbox © OpenStreetMap Improve this map" at bounding box center [310, 199] width 292 height 399
click at [359, 356] on div "© Mapbox © OpenStreetMap Improve this map" at bounding box center [309, 199] width 257 height 363
drag, startPoint x: 756, startPoint y: 113, endPoint x: 501, endPoint y: 103, distance: 255.6
click at [501, 103] on div "Mappin Location [GEOGRAPHIC_DATA], [GEOGRAPHIC_DATA] Pins Style Layout Border C…" at bounding box center [420, 208] width 841 height 416
click at [688, 175] on h4 "Pins" at bounding box center [738, 176] width 159 height 22
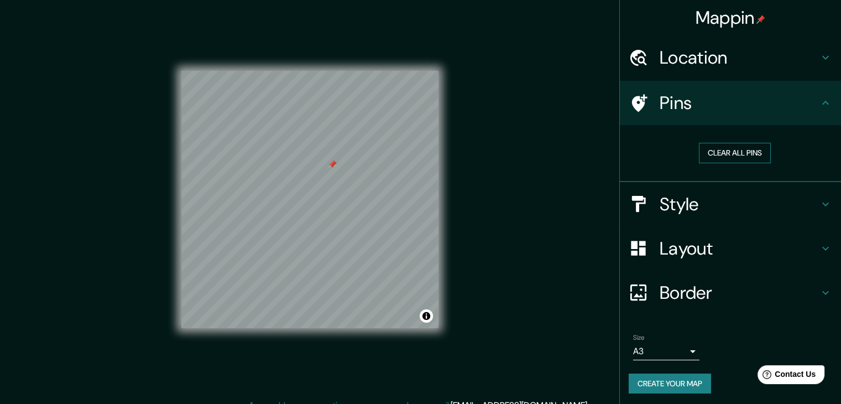
click at [714, 155] on button "Clear all pins" at bounding box center [735, 153] width 72 height 20
click at [704, 48] on h4 "Location" at bounding box center [738, 57] width 159 height 22
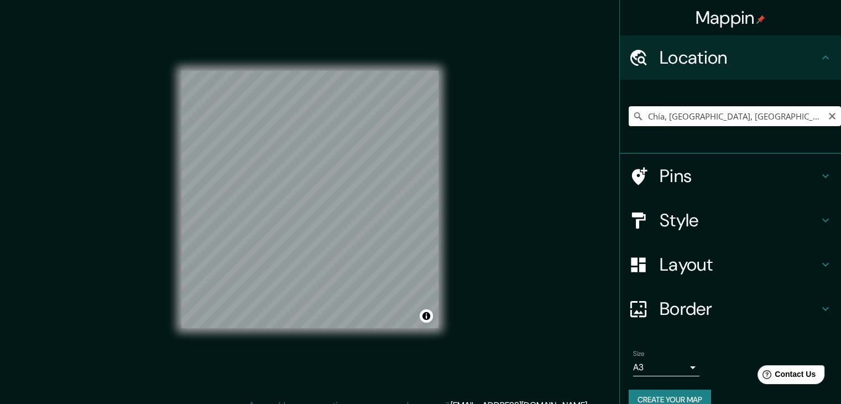
click at [688, 109] on input "Chía, [GEOGRAPHIC_DATA], [GEOGRAPHIC_DATA]" at bounding box center [734, 116] width 212 height 20
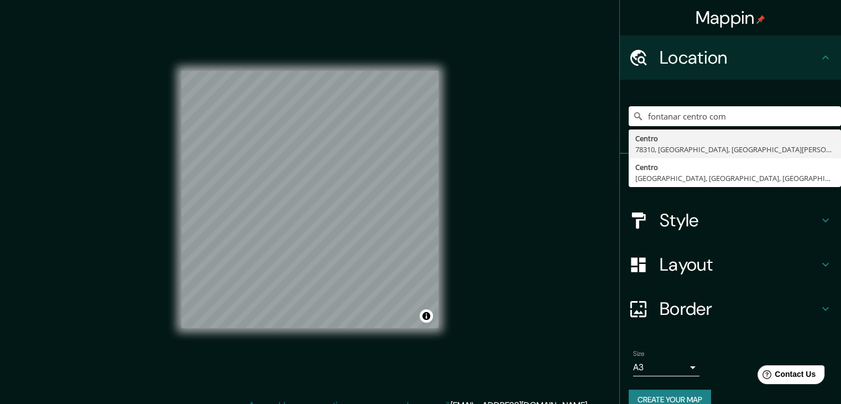
drag, startPoint x: 752, startPoint y: 113, endPoint x: 471, endPoint y: 120, distance: 280.3
click at [473, 120] on div "Mappin Location fontanar centro com [GEOGRAPHIC_DATA][PERSON_NAME], [GEOGRAPHIC…" at bounding box center [420, 208] width 841 height 416
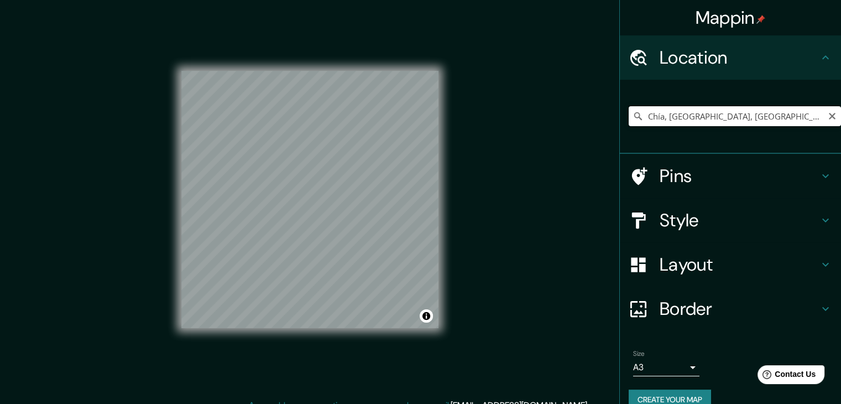
click at [725, 110] on input "Chía, [GEOGRAPHIC_DATA], [GEOGRAPHIC_DATA]" at bounding box center [734, 116] width 212 height 20
paste input "Kilómetro 2.5 vía [GEOGRAPHIC_DATA]-[GEOGRAPHIC_DATA]"
click at [410, 380] on div "© Mapbox © OpenStreetMap Improve this map" at bounding box center [309, 199] width 257 height 363
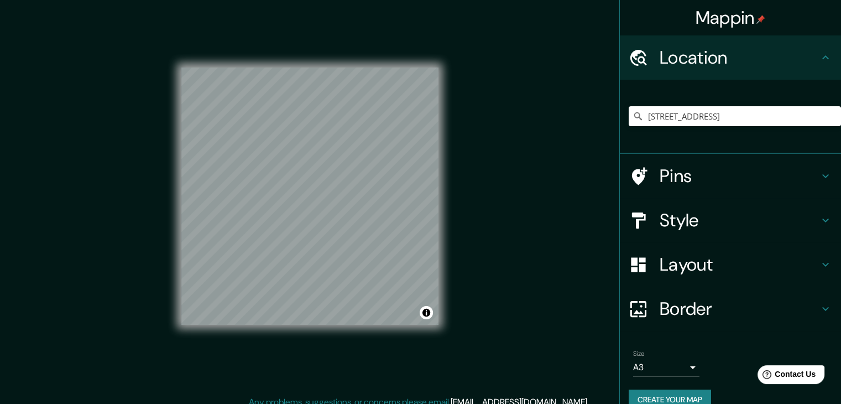
scroll to position [5, 0]
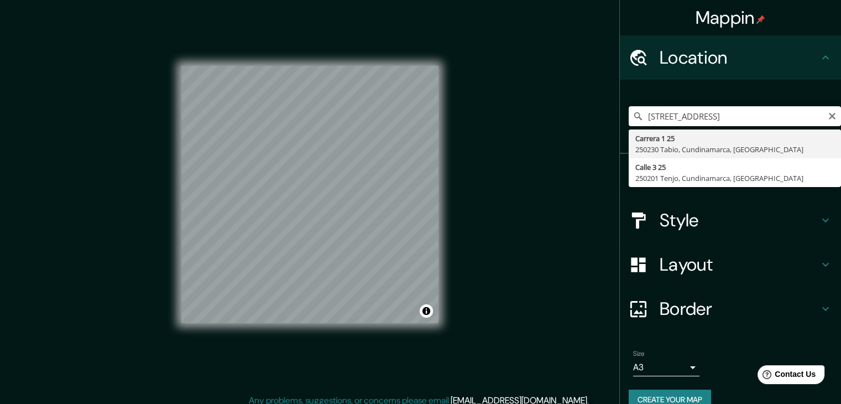
click at [701, 123] on input "[STREET_ADDRESS]" at bounding box center [734, 116] width 212 height 20
paste input "Kilómetro 2.5 vía [GEOGRAPHIC_DATA]-[GEOGRAPHIC_DATA]"
drag, startPoint x: 757, startPoint y: 114, endPoint x: 708, endPoint y: 118, distance: 49.3
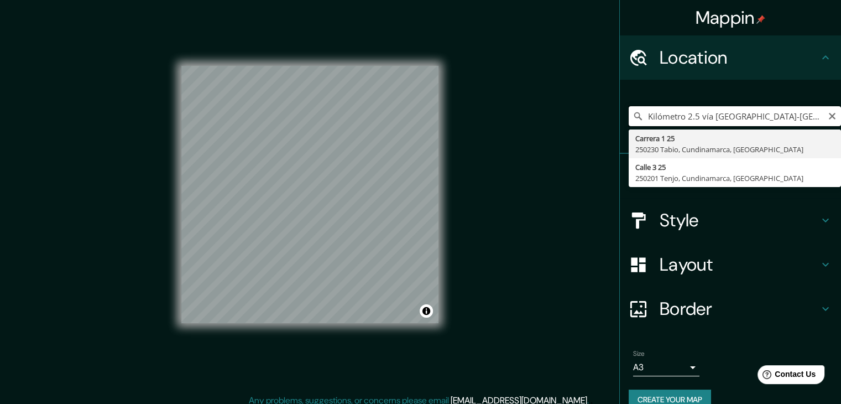
click at [708, 118] on input "Kilómetro 2.5 vía [GEOGRAPHIC_DATA]-[GEOGRAPHIC_DATA]" at bounding box center [734, 116] width 212 height 20
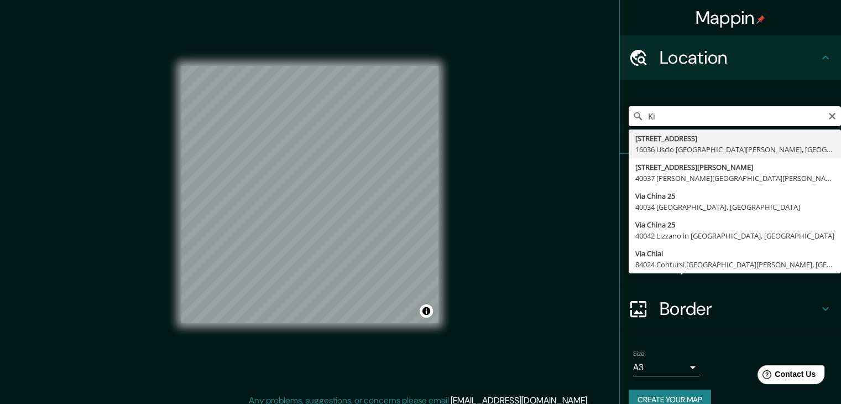
type input "K"
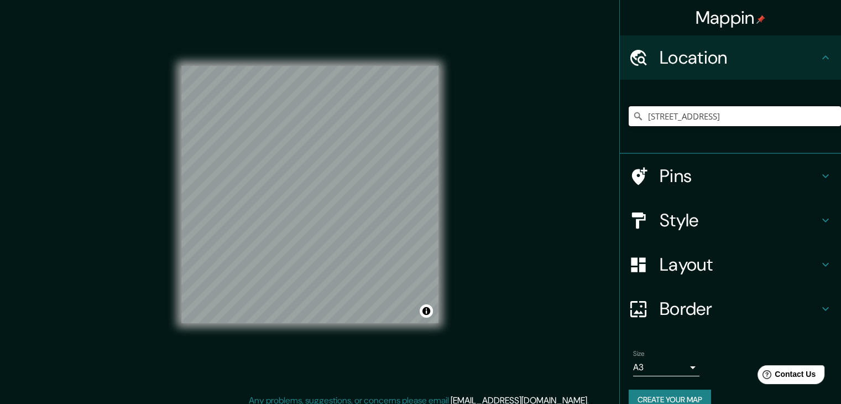
type input "[STREET_ADDRESS]"
